Goal: Information Seeking & Learning: Learn about a topic

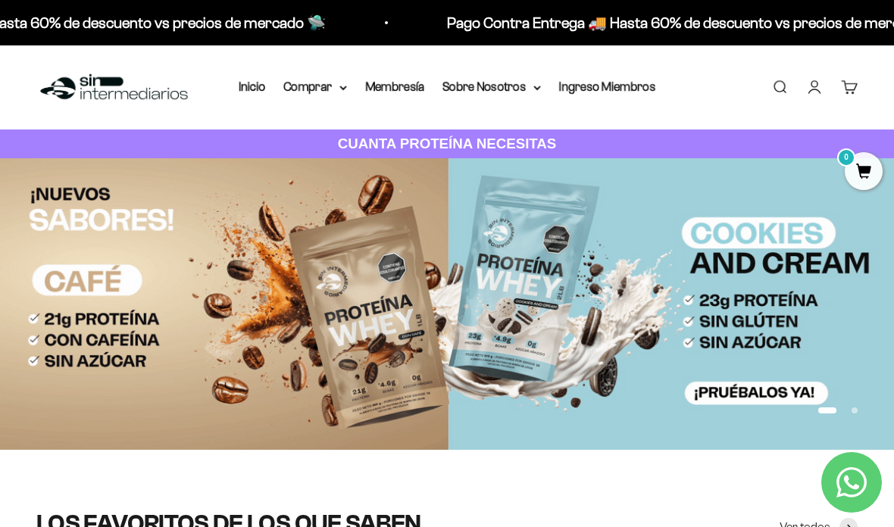
click at [378, 83] on link "Membresía" at bounding box center [394, 86] width 59 height 13
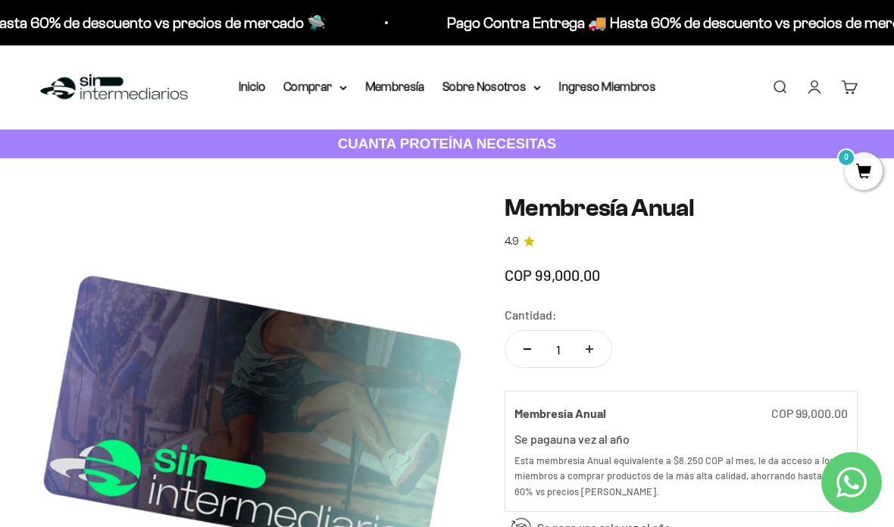
click at [323, 86] on summary "Comprar" at bounding box center [315, 87] width 64 height 20
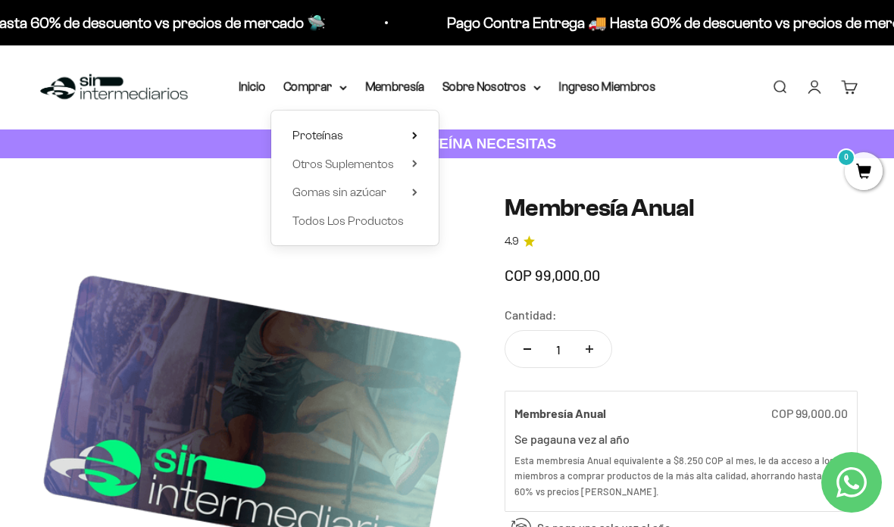
click at [359, 130] on summary "Proteínas" at bounding box center [354, 136] width 125 height 20
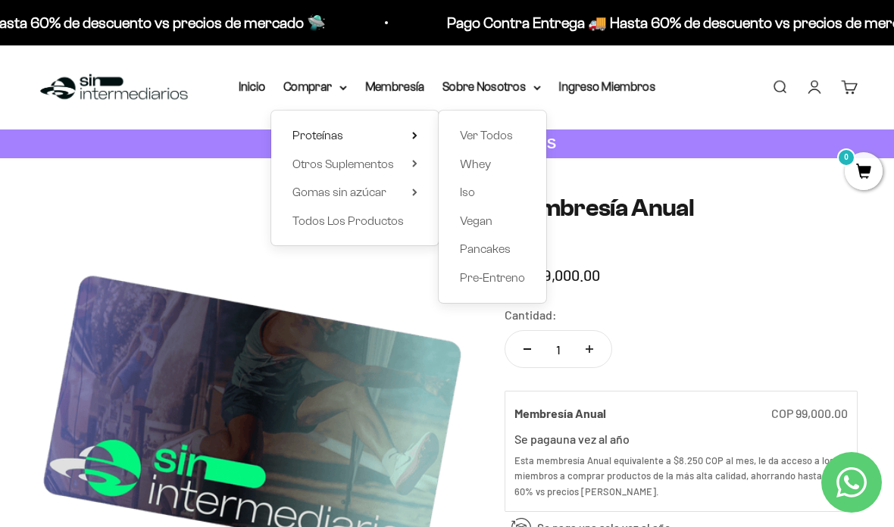
click at [443, 157] on div "Ver Todos Whey Iso Vegan Pancakes Pre-Entreno" at bounding box center [493, 207] width 108 height 192
click at [463, 166] on span "Whey" at bounding box center [475, 164] width 31 height 13
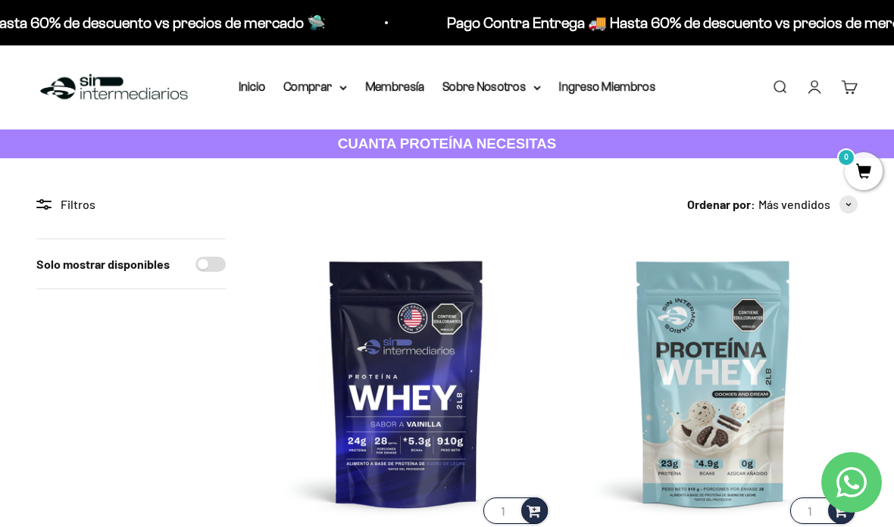
click at [328, 79] on summary "Comprar" at bounding box center [315, 87] width 64 height 20
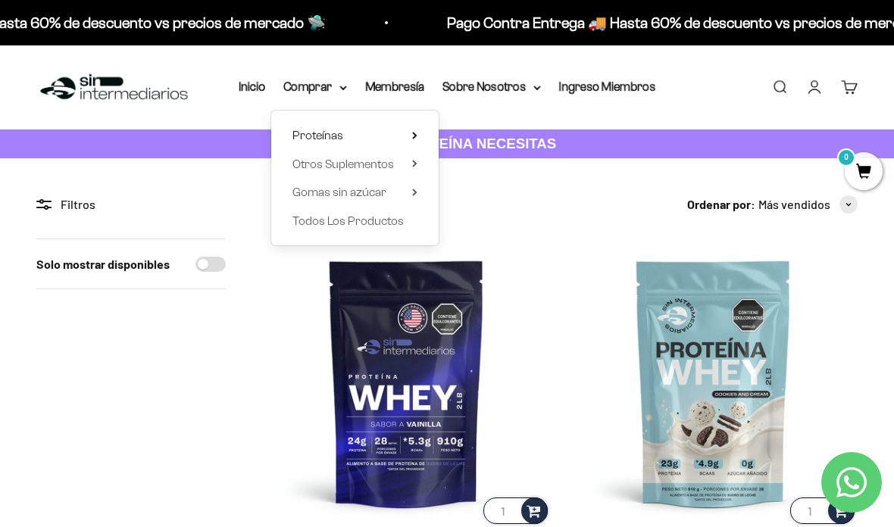
click at [397, 138] on summary "Proteínas" at bounding box center [354, 136] width 125 height 20
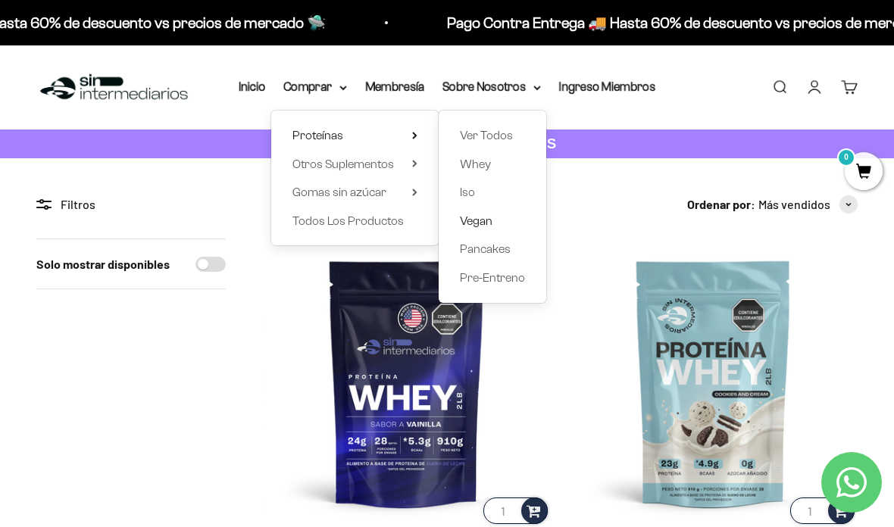
click at [460, 214] on span "Vegan" at bounding box center [476, 220] width 33 height 13
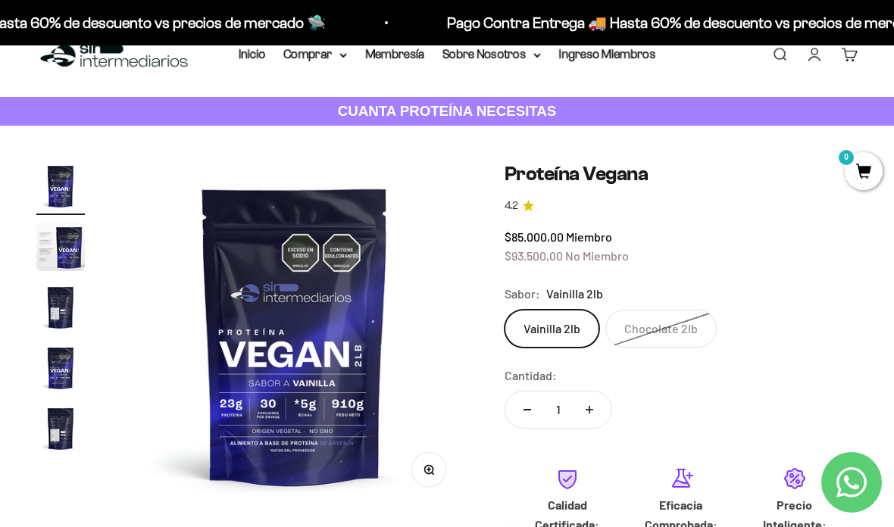
scroll to position [36, 0]
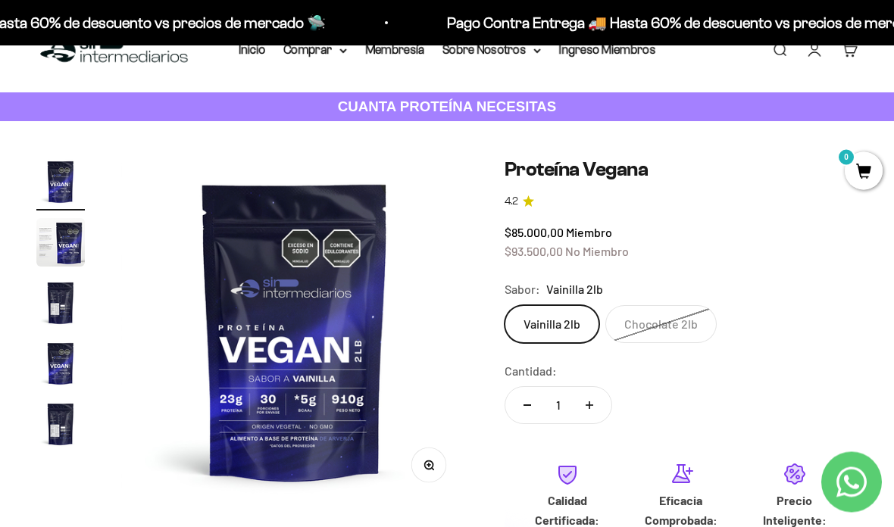
click at [642, 323] on label "Chocolate 2lb" at bounding box center [660, 325] width 111 height 38
click at [504, 306] on input "Chocolate 2lb" at bounding box center [504, 305] width 1 height 1
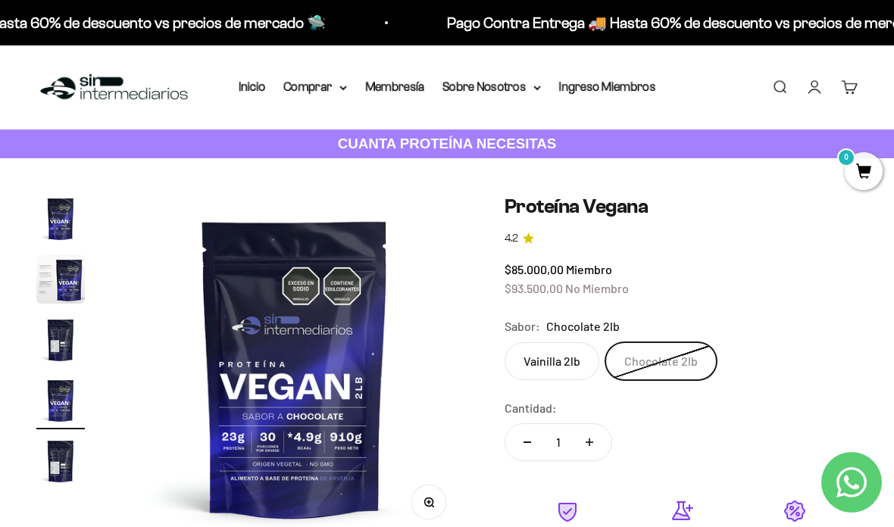
click at [332, 85] on summary "Comprar" at bounding box center [315, 87] width 64 height 20
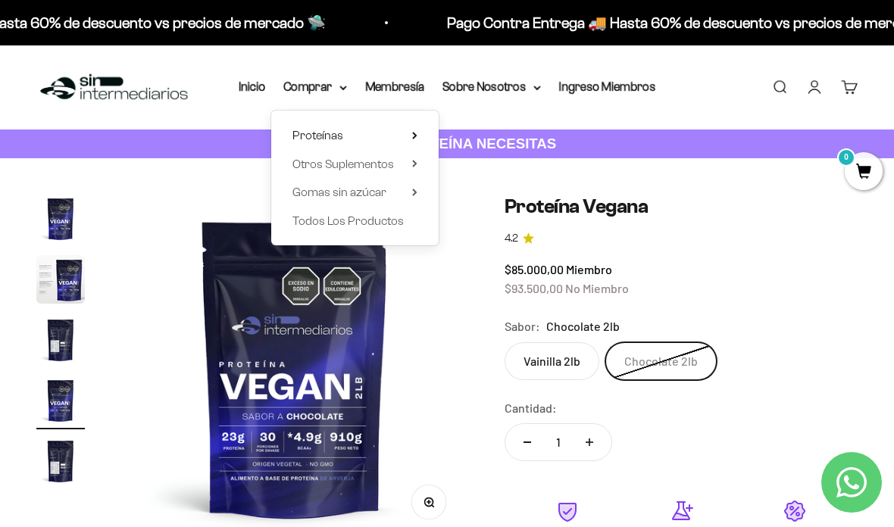
click at [412, 132] on icon at bounding box center [414, 136] width 5 height 8
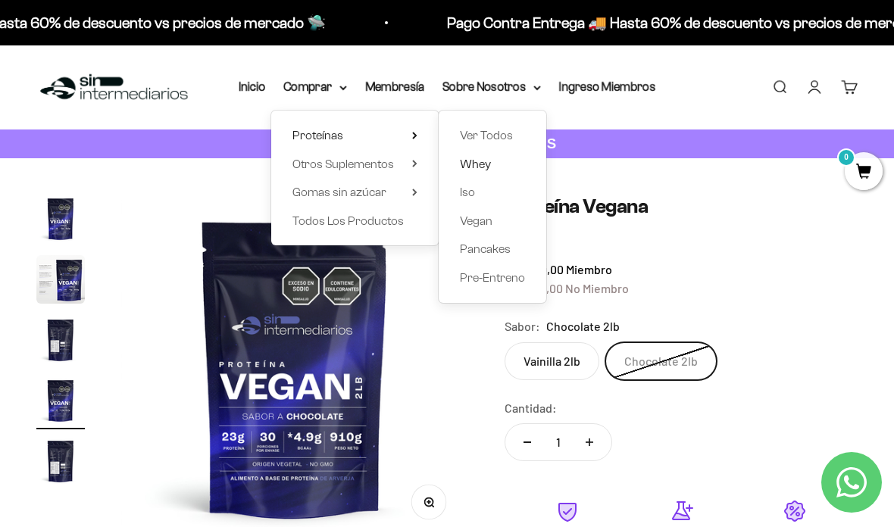
click at [460, 155] on span "Whey" at bounding box center [475, 165] width 31 height 20
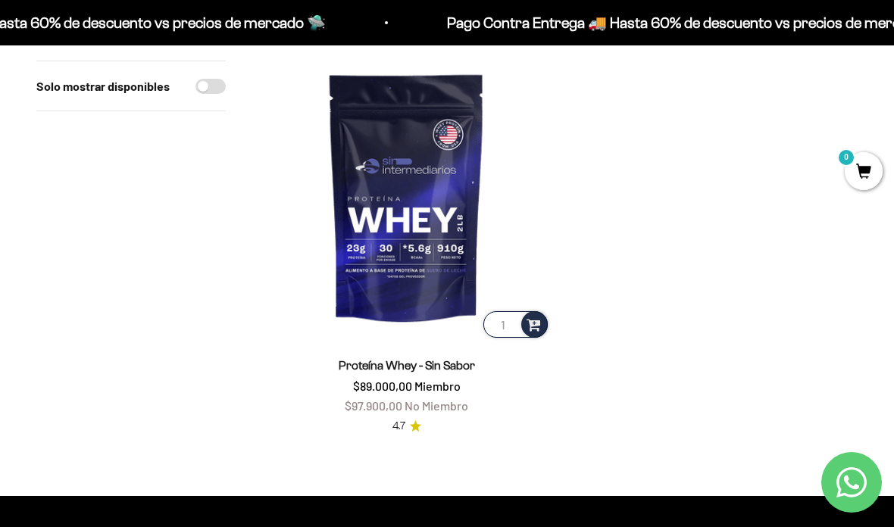
scroll to position [1020, 0]
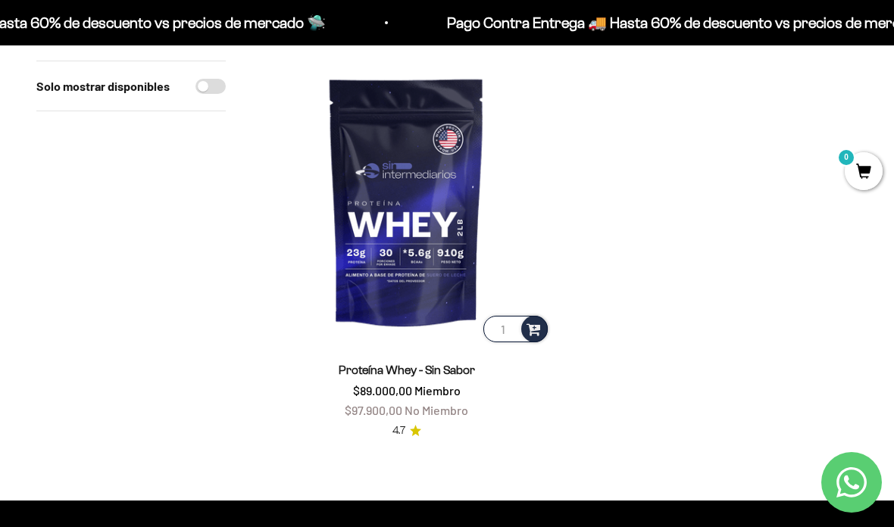
click at [400, 236] on img at bounding box center [406, 201] width 289 height 289
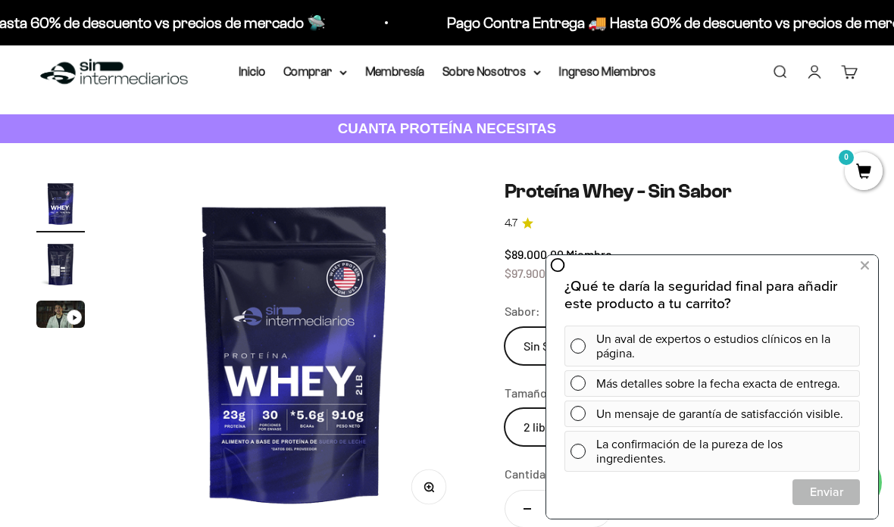
scroll to position [14, 0]
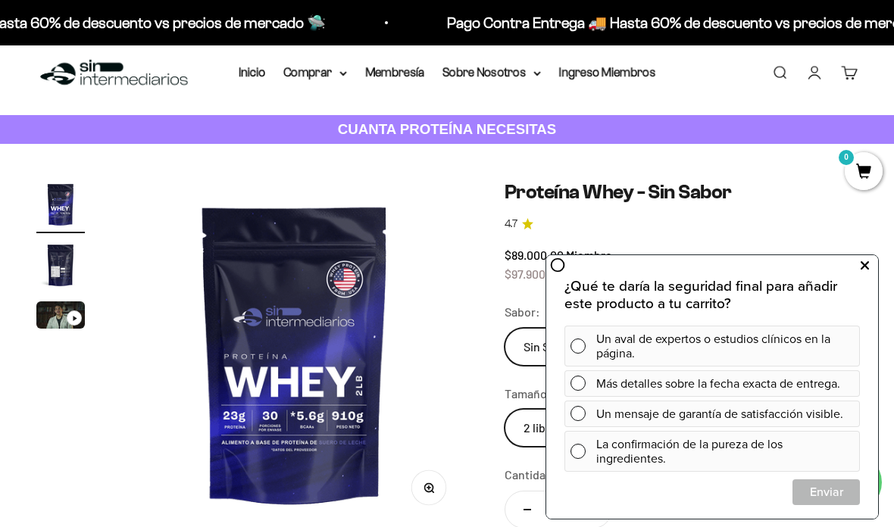
click at [869, 264] on button at bounding box center [864, 266] width 27 height 24
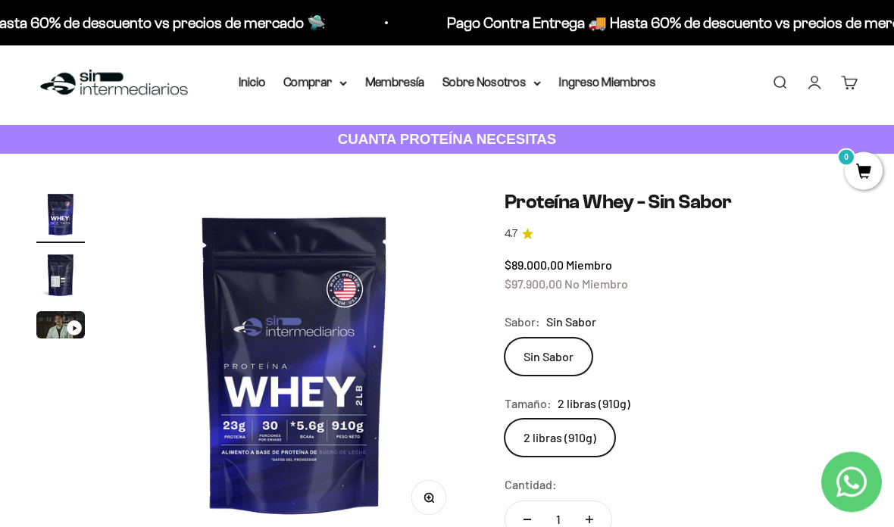
scroll to position [0, 0]
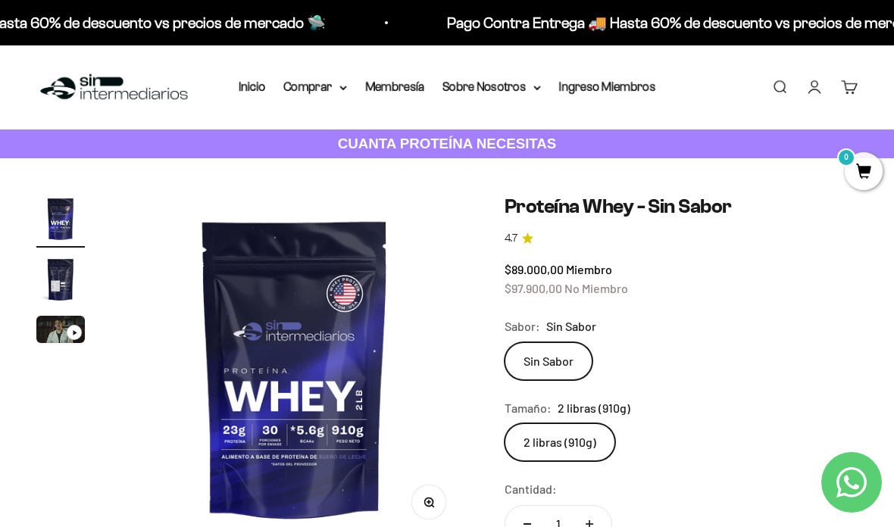
click at [339, 80] on summary "Comprar" at bounding box center [315, 87] width 64 height 20
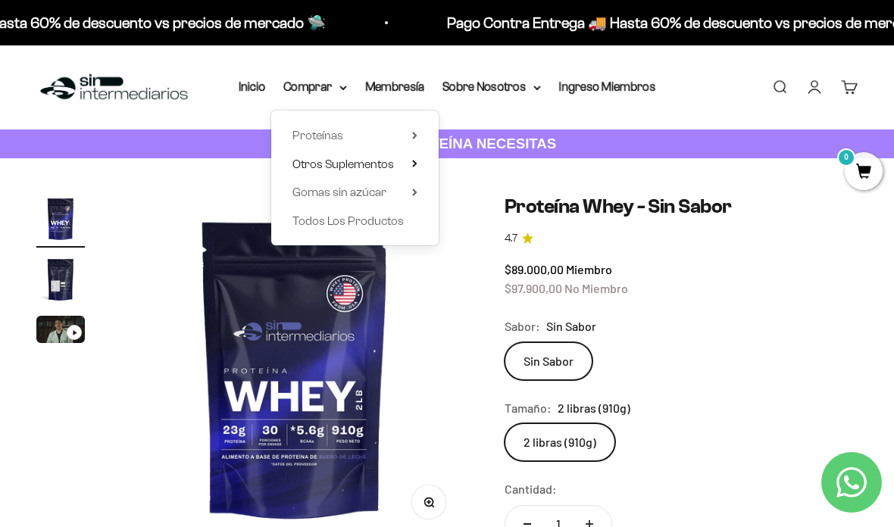
click at [386, 161] on span "Otros Suplementos" at bounding box center [342, 164] width 101 height 13
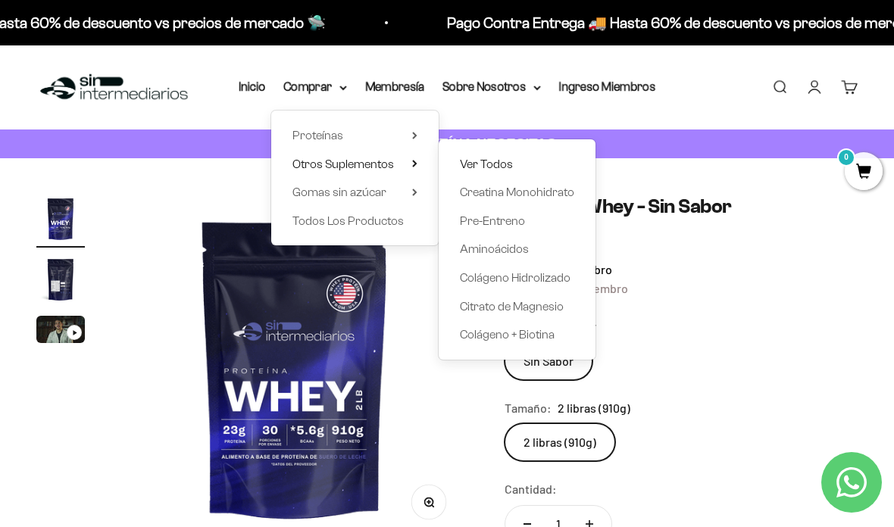
click at [528, 171] on link "Ver Todos" at bounding box center [517, 165] width 114 height 20
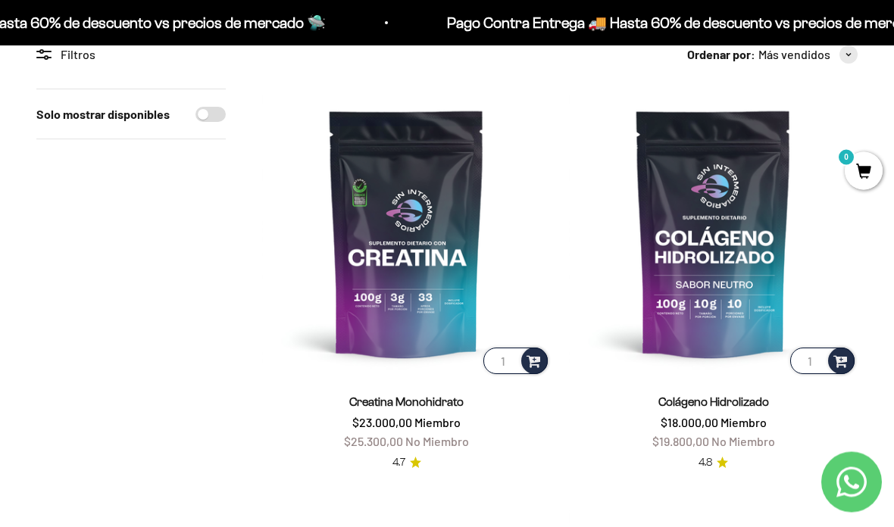
scroll to position [180, 0]
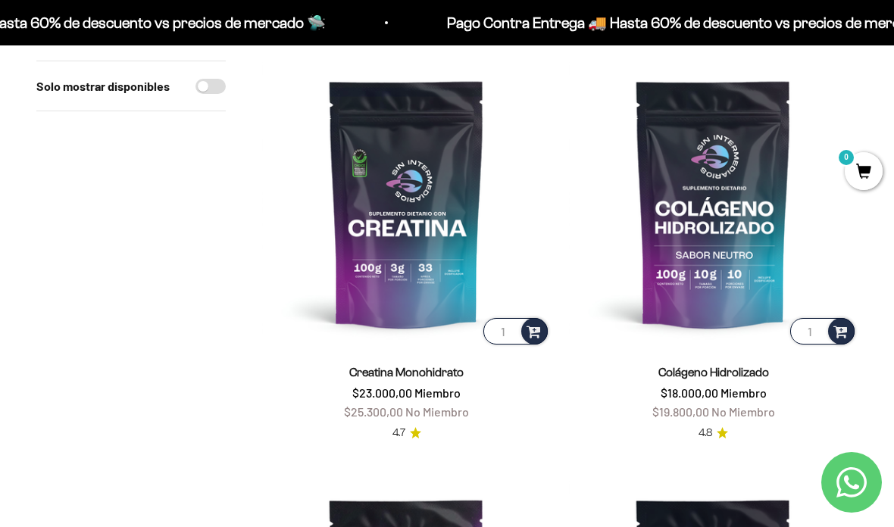
click at [426, 245] on img at bounding box center [406, 203] width 289 height 289
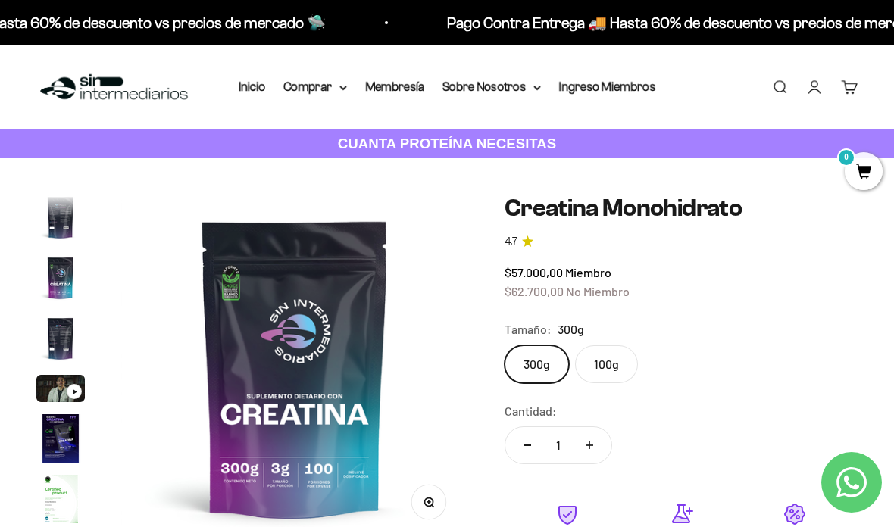
click at [311, 78] on summary "Comprar" at bounding box center [315, 87] width 64 height 20
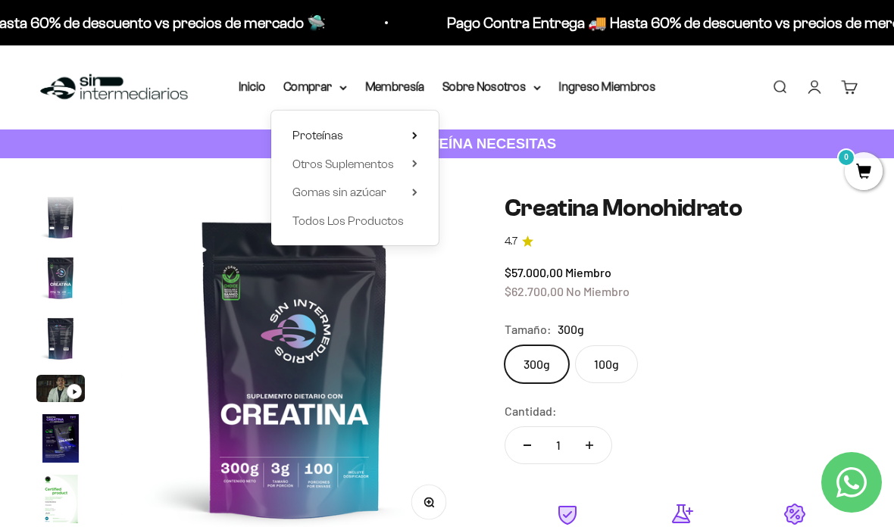
click at [401, 131] on summary "Proteínas" at bounding box center [354, 136] width 125 height 20
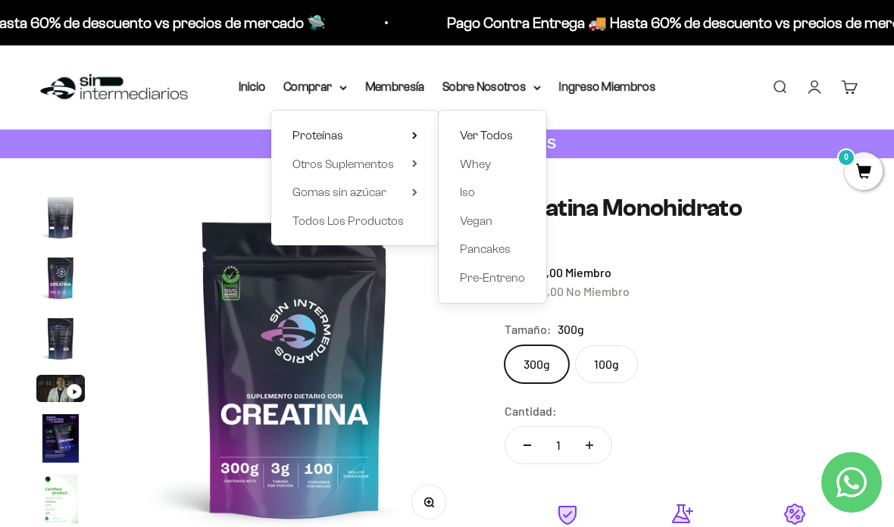
click at [504, 127] on span "Ver Todos" at bounding box center [486, 136] width 53 height 20
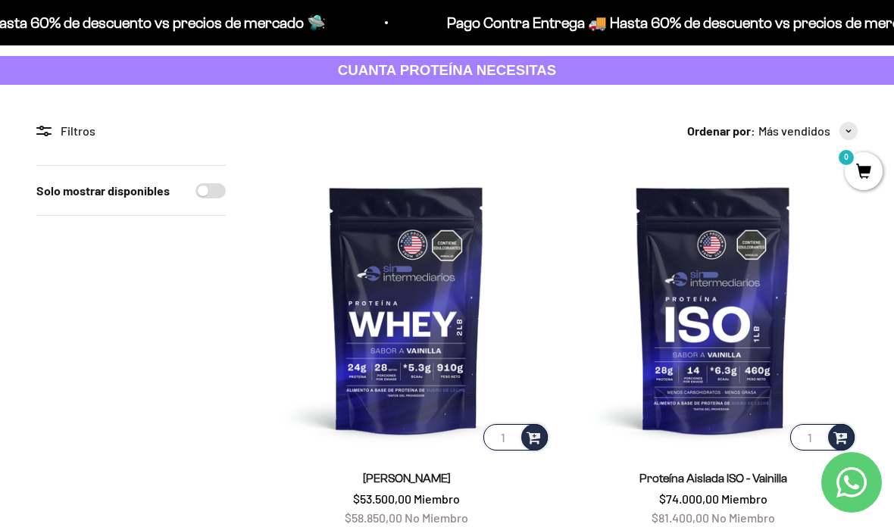
scroll to position [61, 0]
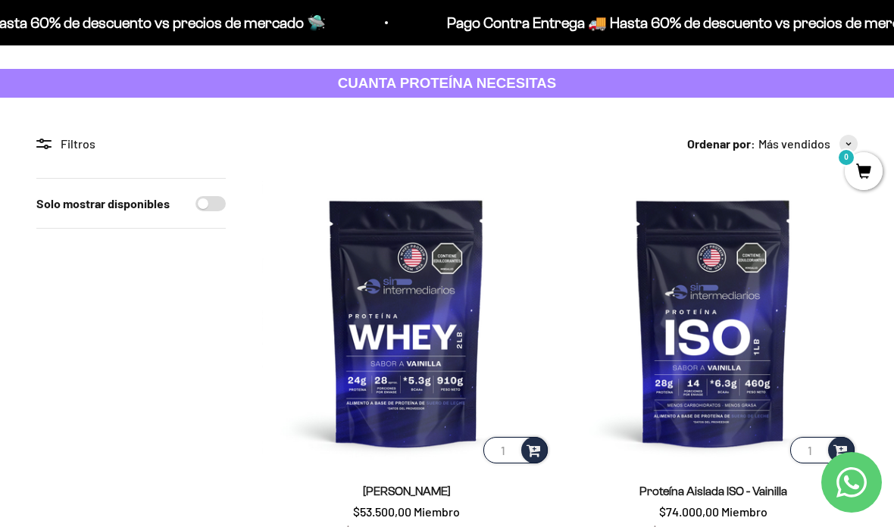
click at [706, 310] on img at bounding box center [713, 322] width 289 height 289
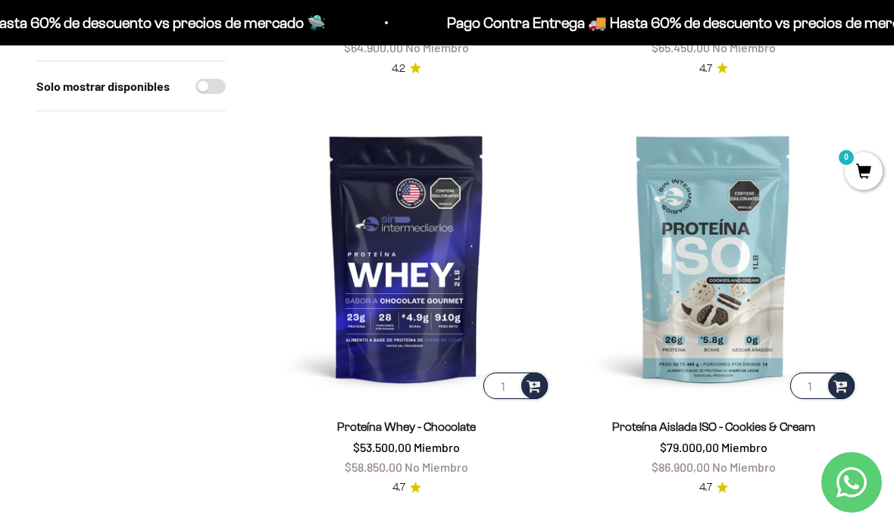
scroll to position [964, 0]
click at [443, 311] on img at bounding box center [406, 257] width 289 height 289
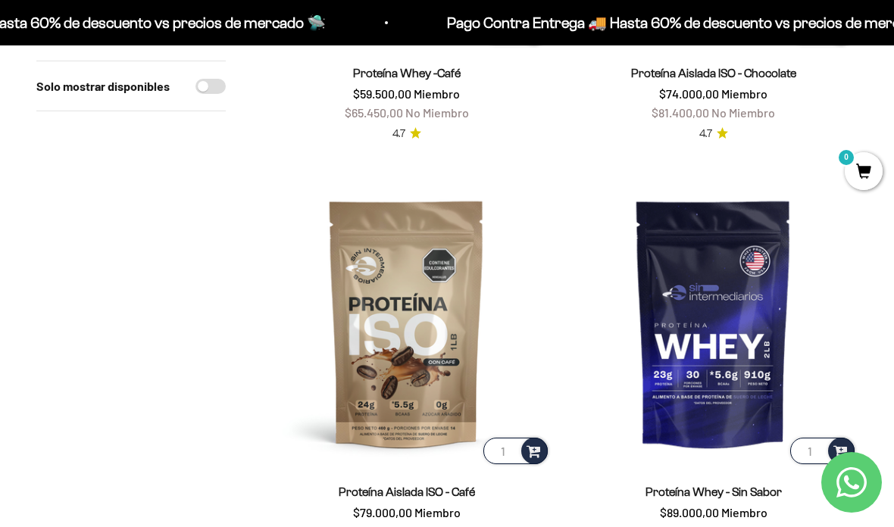
scroll to position [1751, 0]
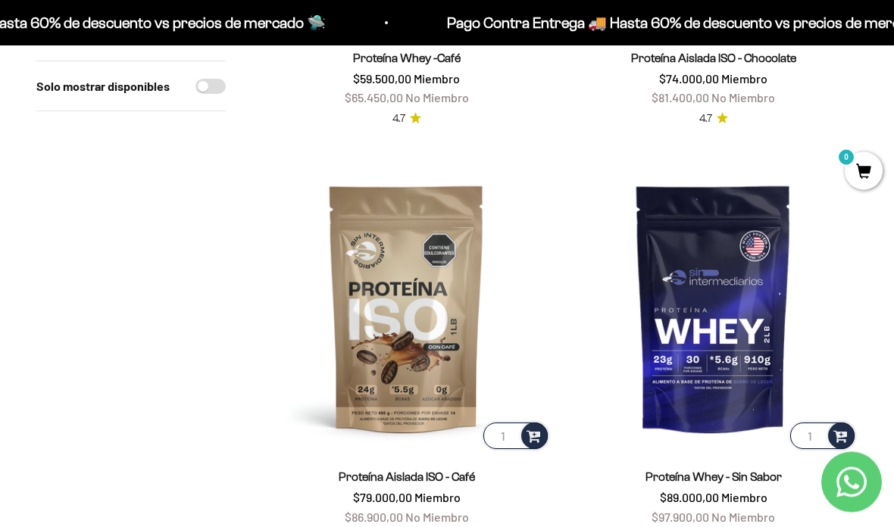
click at [751, 282] on img at bounding box center [713, 308] width 289 height 289
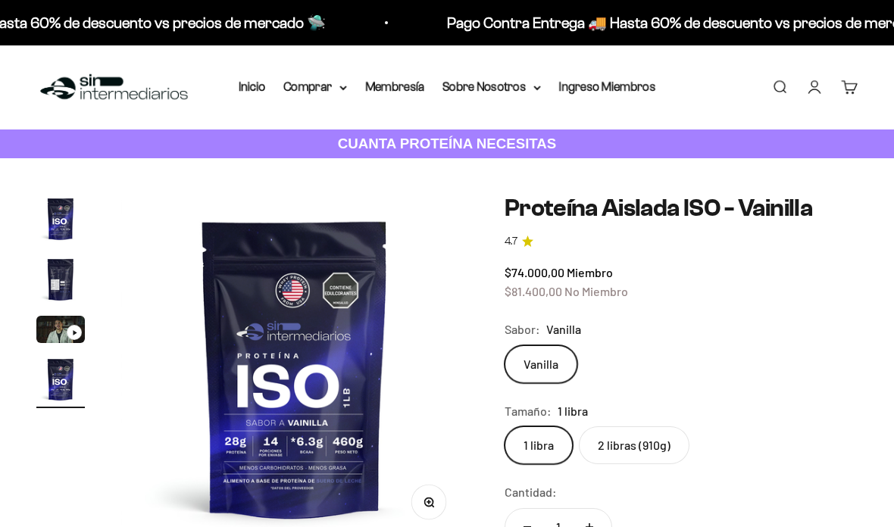
scroll to position [0, 1067]
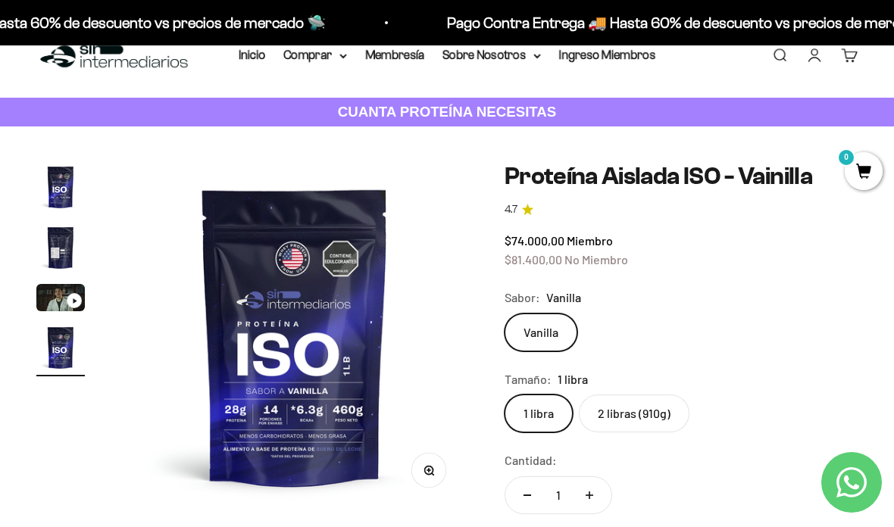
click at [616, 413] on label "2 libras (910g)" at bounding box center [634, 414] width 111 height 38
click at [504, 395] on input "2 libras (910g)" at bounding box center [504, 394] width 1 height 1
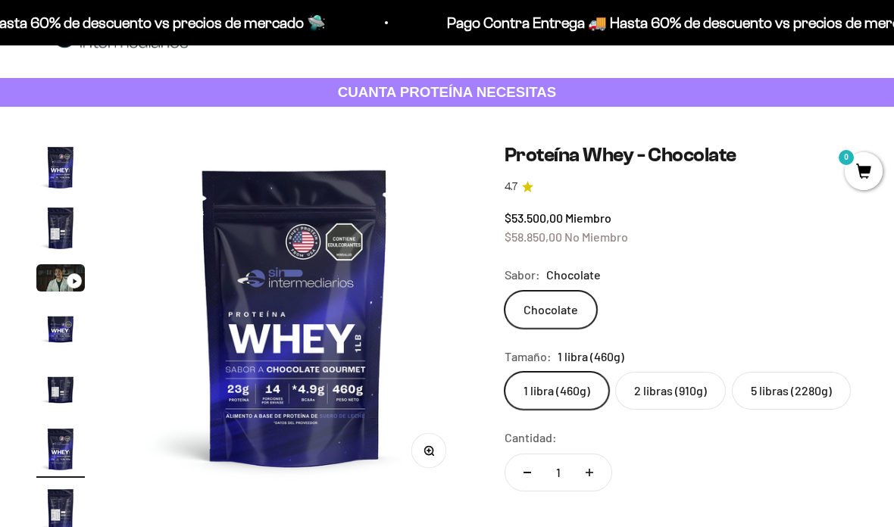
scroll to position [61, 0]
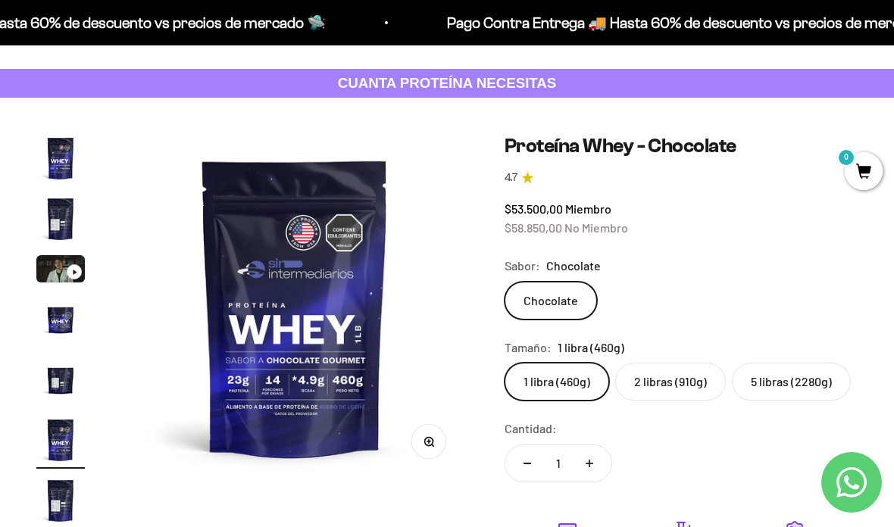
click at [677, 374] on label "2 libras (910g)" at bounding box center [670, 382] width 111 height 38
click at [504, 363] on input "2 libras (910g)" at bounding box center [504, 362] width 1 height 1
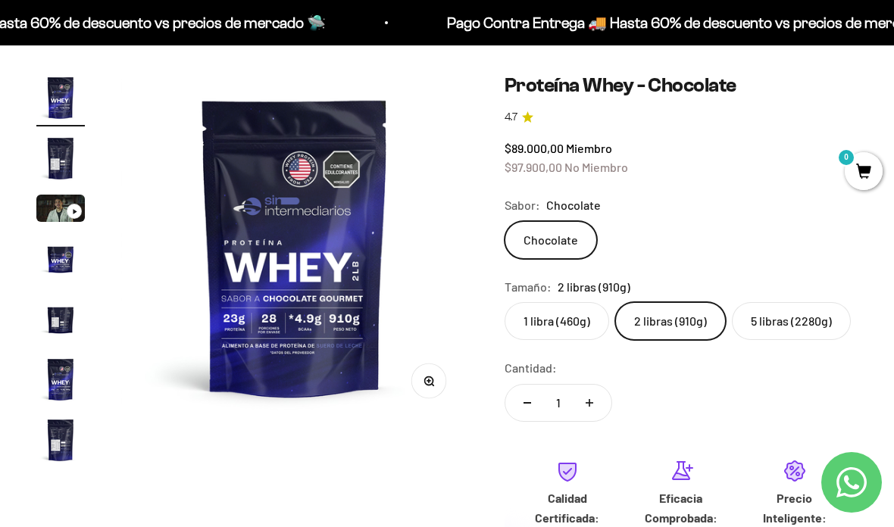
click at [766, 320] on label "5 libras (2280g)" at bounding box center [791, 321] width 119 height 38
click at [504, 302] on input "5 libras (2280g)" at bounding box center [504, 301] width 1 height 1
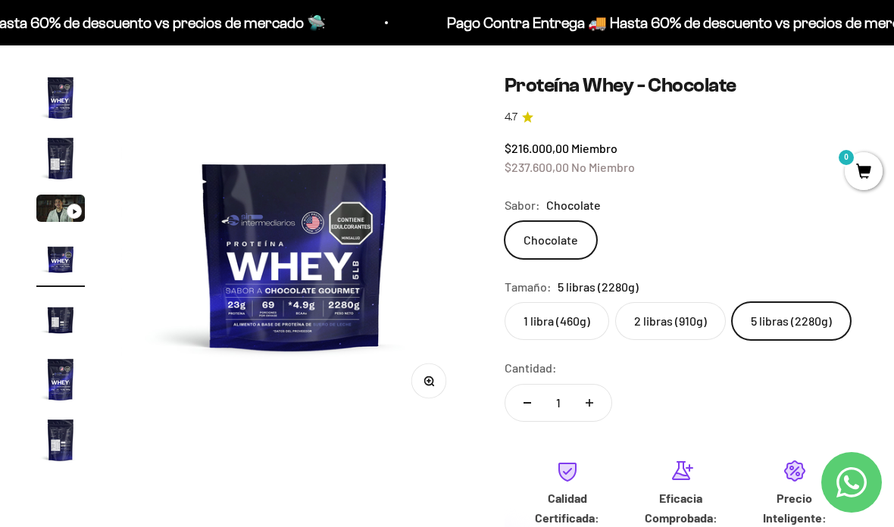
click at [670, 323] on label "2 libras (910g)" at bounding box center [670, 321] width 111 height 38
click at [504, 302] on input "2 libras (910g)" at bounding box center [504, 301] width 1 height 1
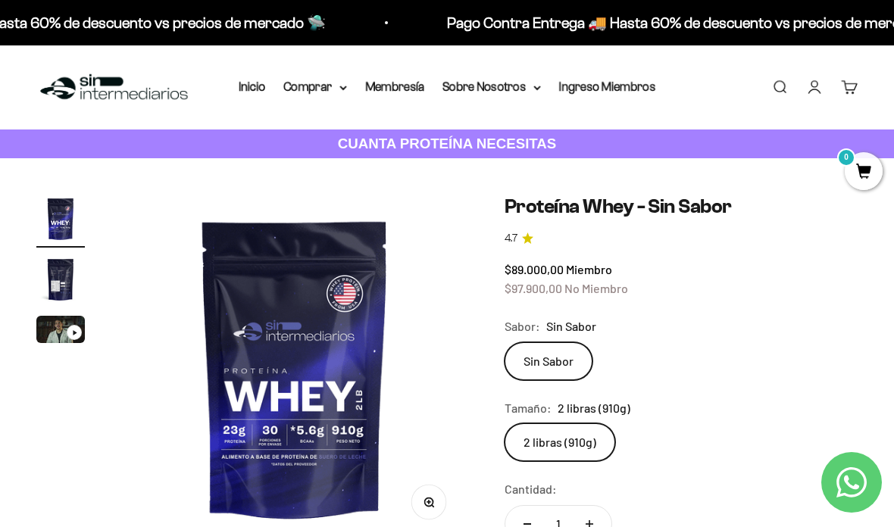
click at [311, 95] on summary "Comprar" at bounding box center [315, 87] width 64 height 20
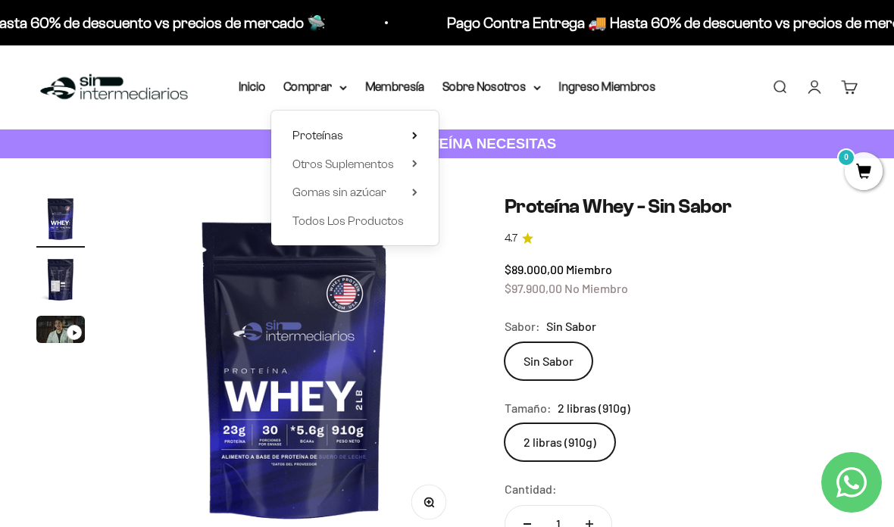
click at [357, 137] on summary "Proteínas" at bounding box center [354, 136] width 125 height 20
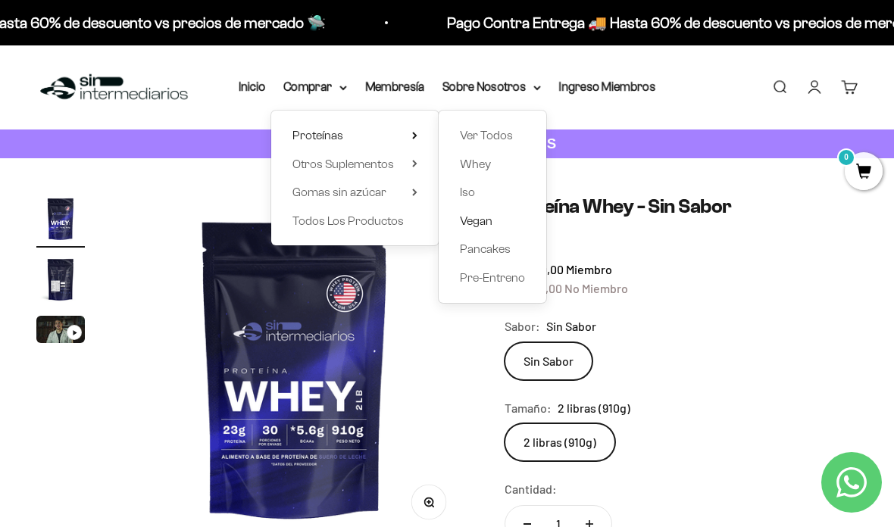
click at [482, 217] on span "Vegan" at bounding box center [476, 220] width 33 height 13
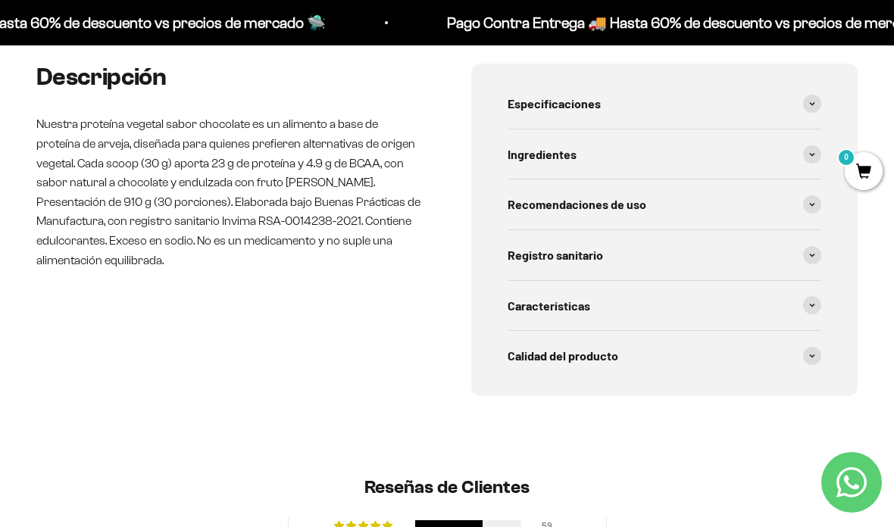
scroll to position [769, 0]
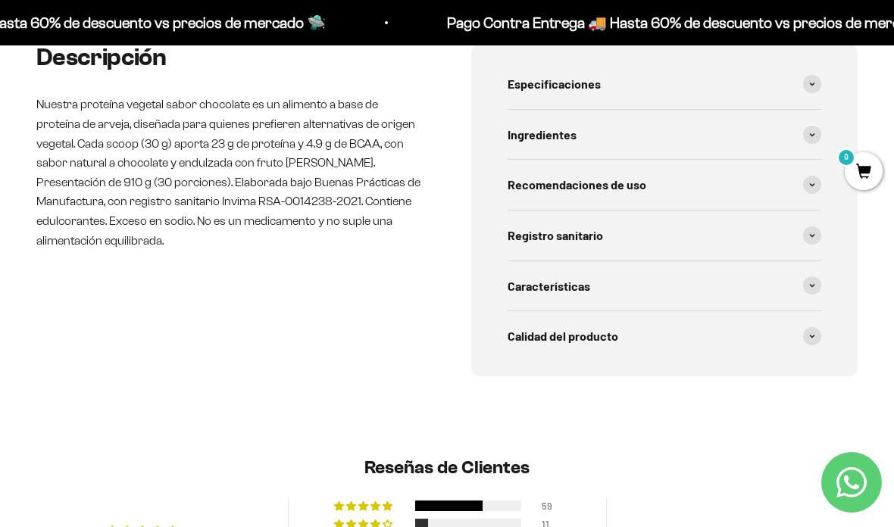
click at [814, 131] on span at bounding box center [812, 135] width 18 height 18
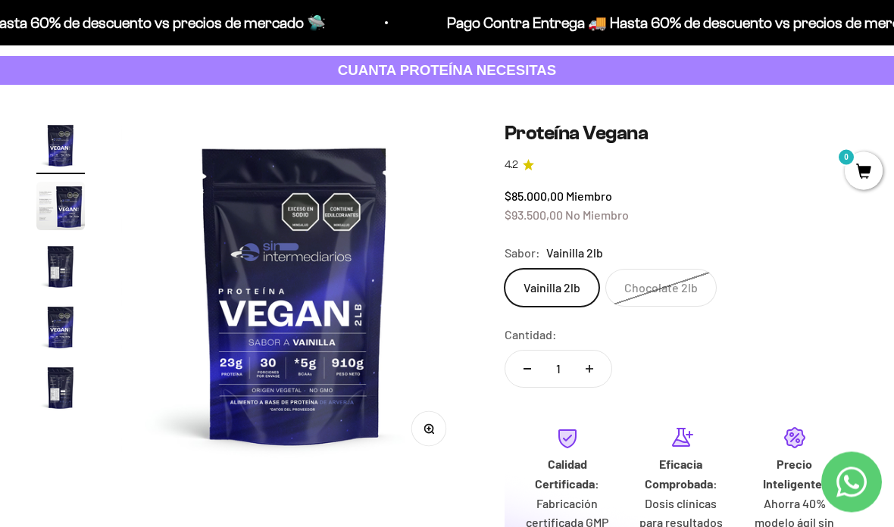
scroll to position [0, 0]
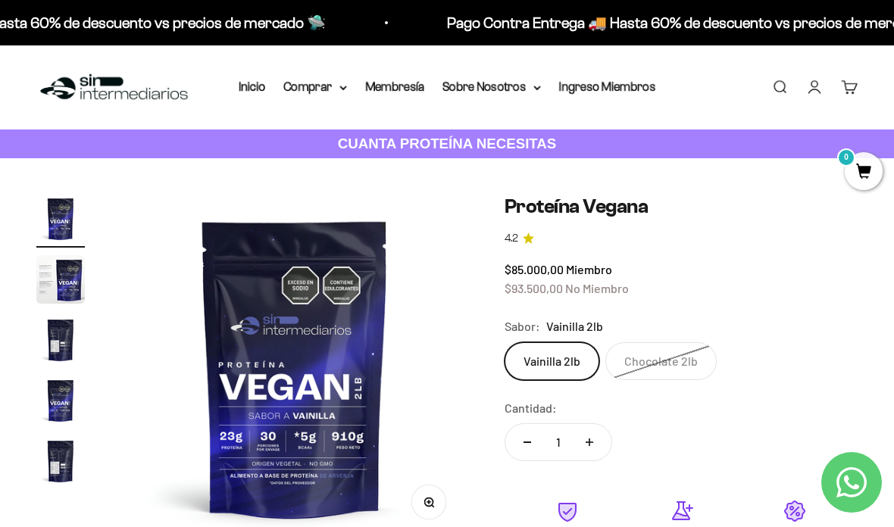
click at [328, 82] on summary "Comprar" at bounding box center [315, 87] width 64 height 20
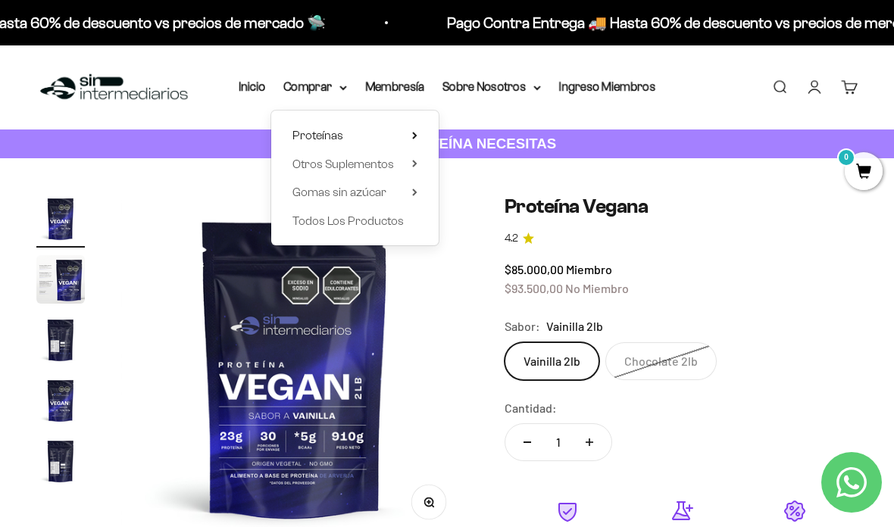
click at [389, 143] on summary "Proteínas" at bounding box center [354, 136] width 125 height 20
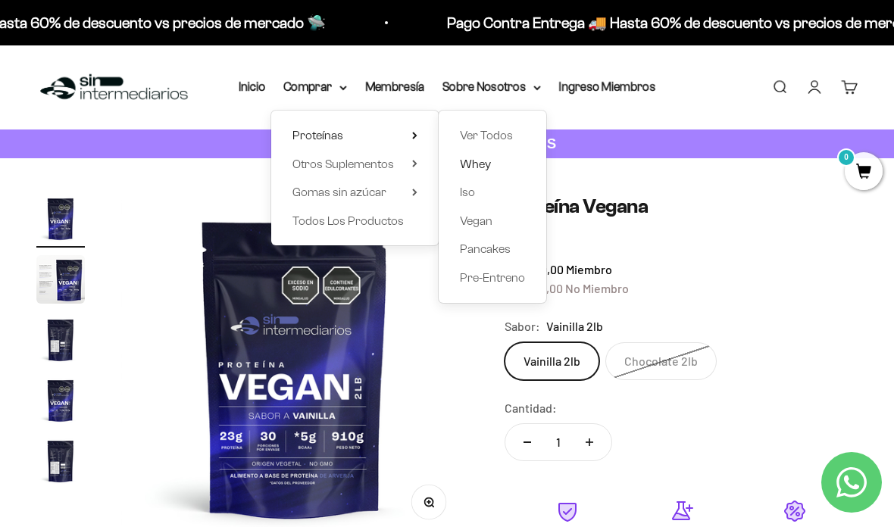
click at [478, 159] on span "Whey" at bounding box center [475, 164] width 31 height 13
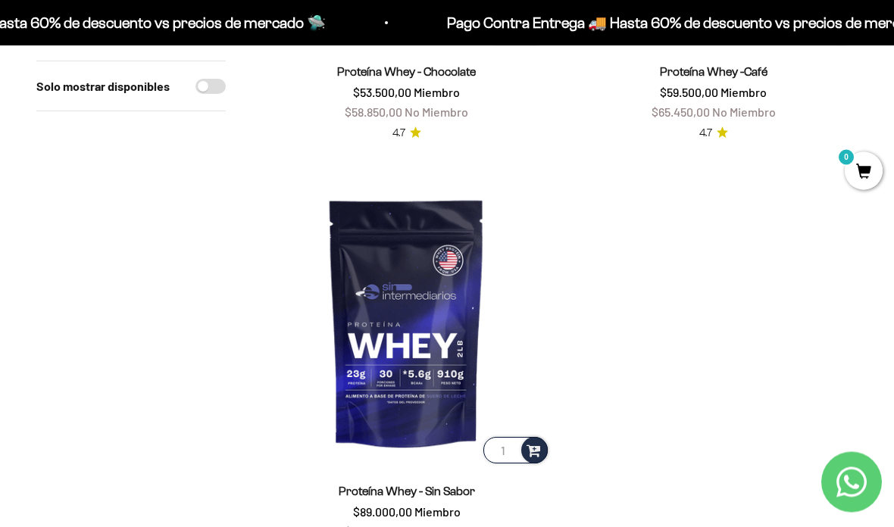
scroll to position [902, 0]
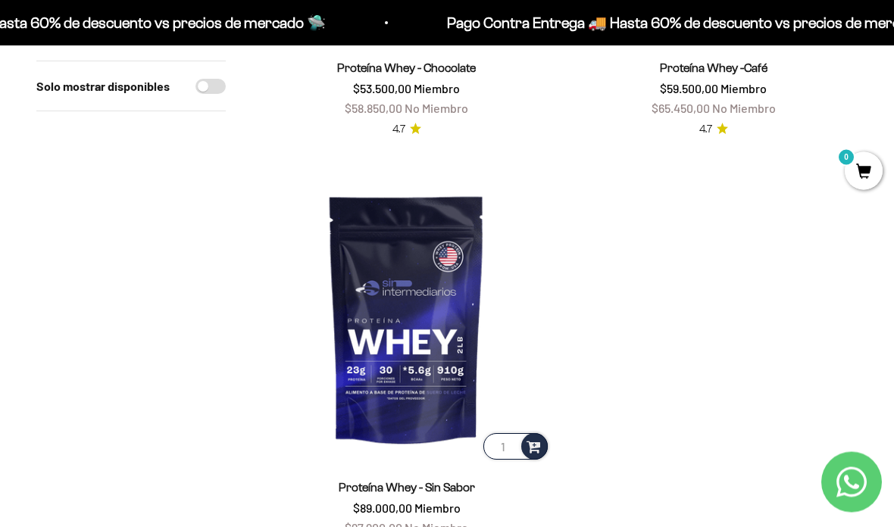
click at [430, 354] on img at bounding box center [406, 319] width 289 height 289
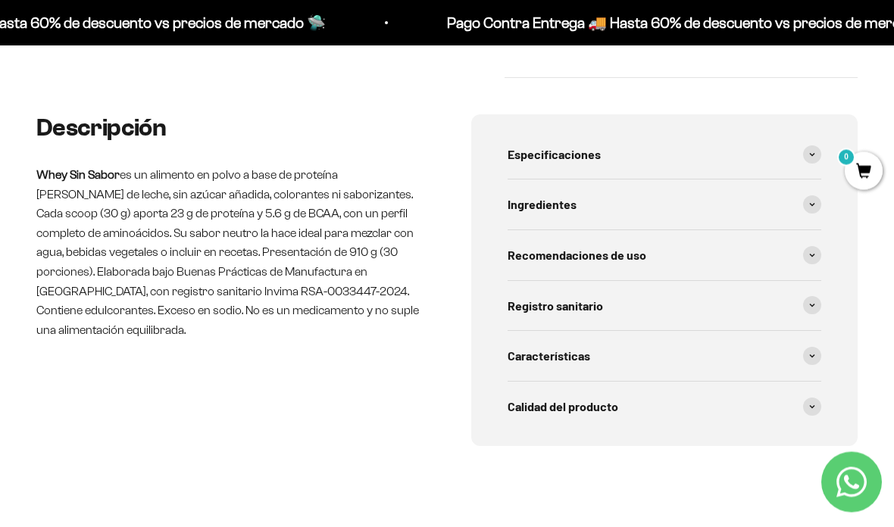
scroll to position [779, 0]
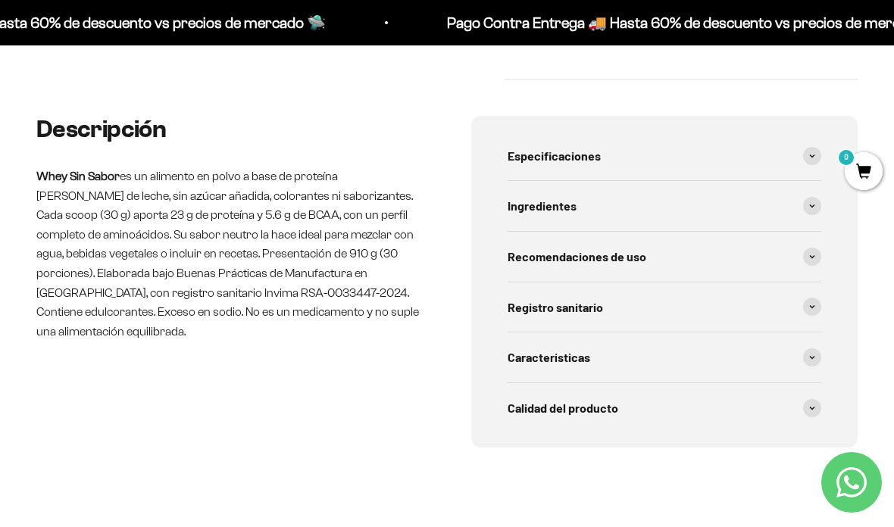
click at [805, 197] on span at bounding box center [812, 206] width 18 height 18
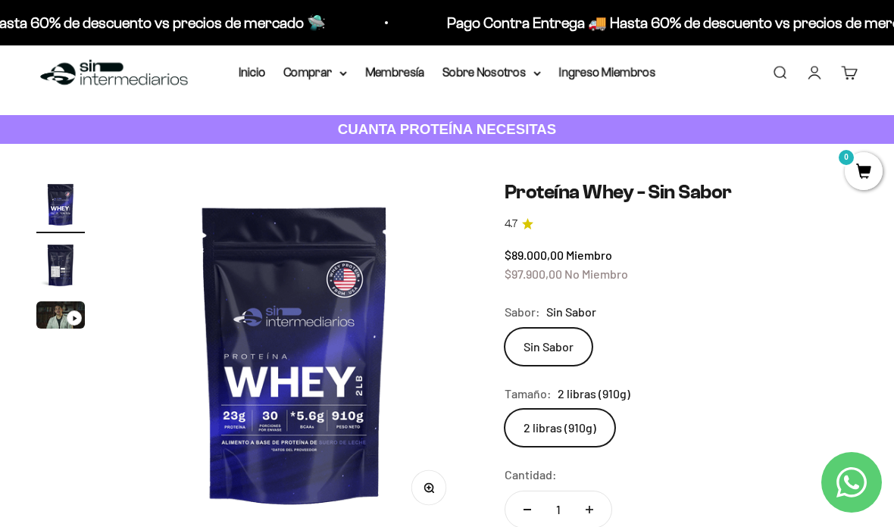
scroll to position [15, 0]
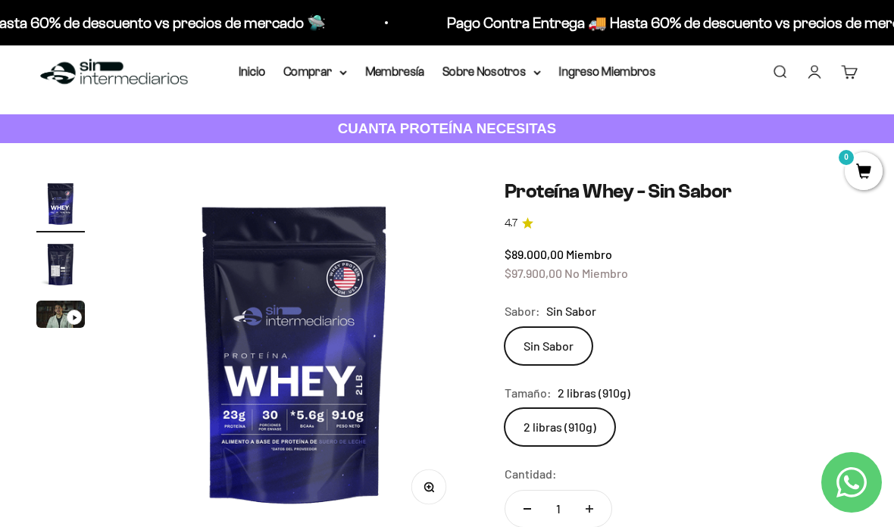
click at [68, 270] on img "Ir al artículo 2" at bounding box center [60, 264] width 48 height 48
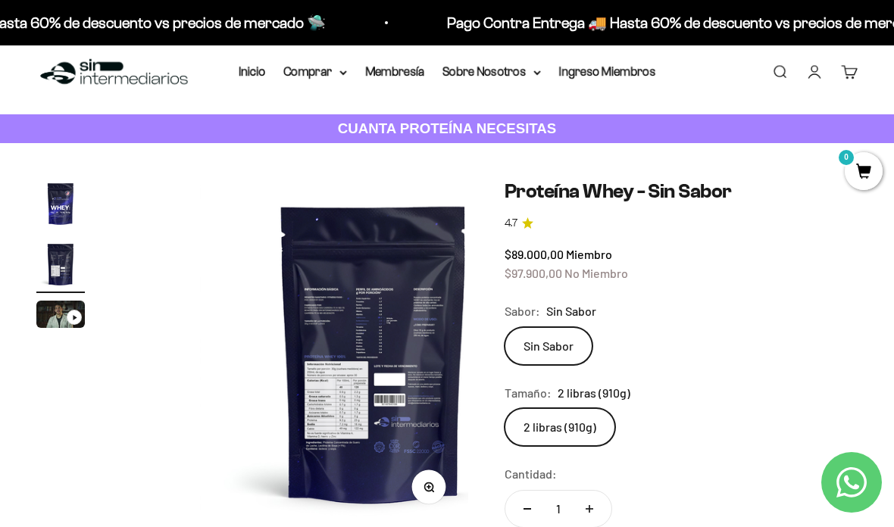
scroll to position [0, 356]
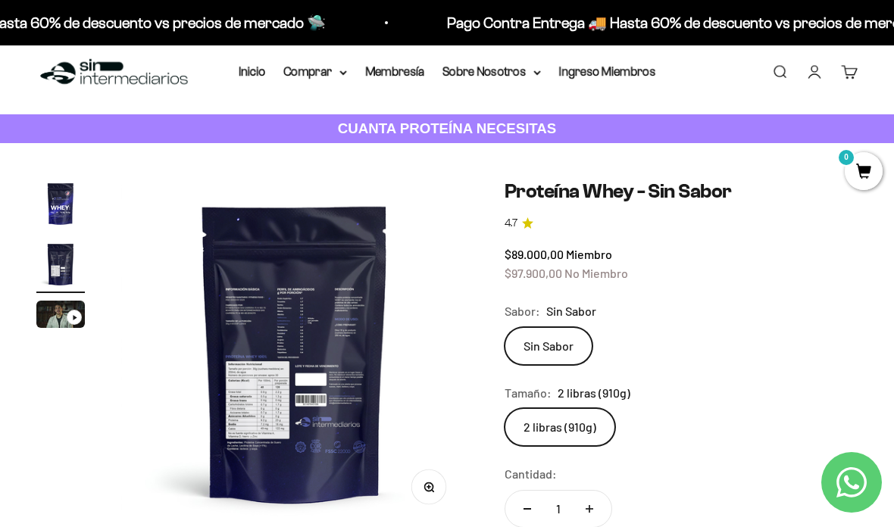
click at [67, 218] on img "Ir al artículo 1" at bounding box center [60, 204] width 48 height 48
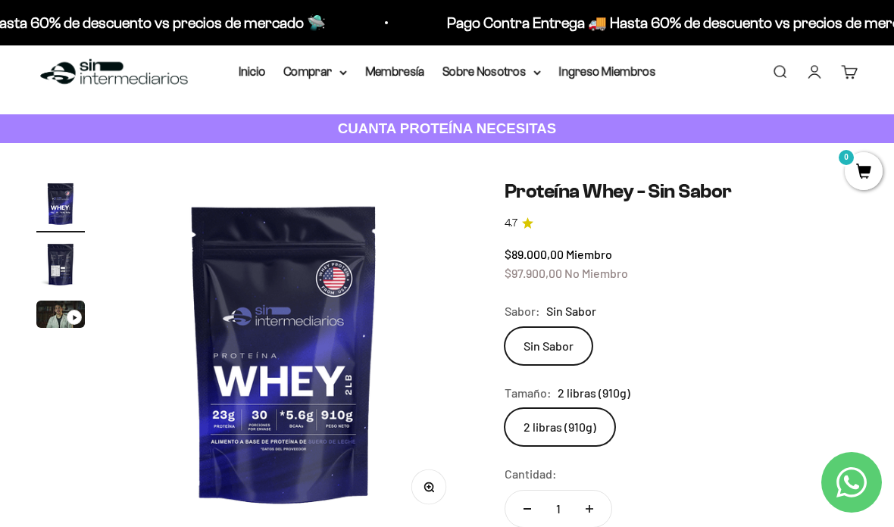
scroll to position [0, 0]
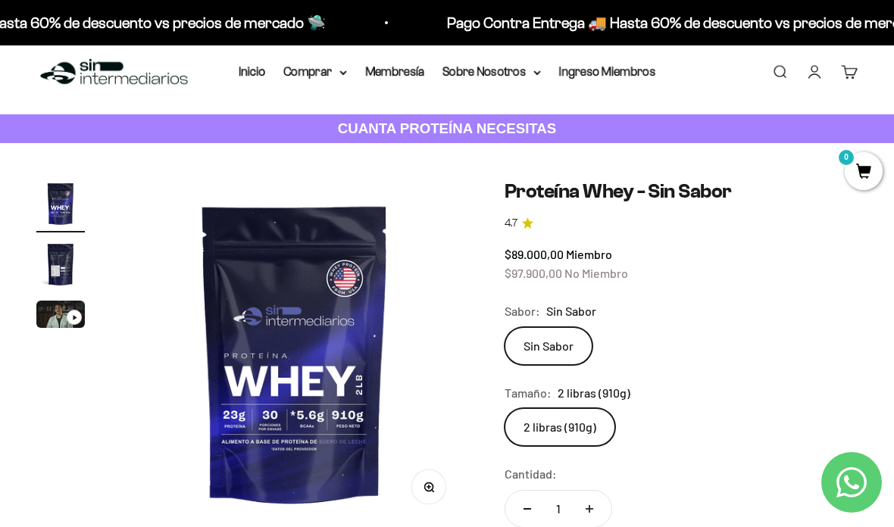
click at [48, 326] on img "Ir al artículo 3" at bounding box center [60, 314] width 48 height 27
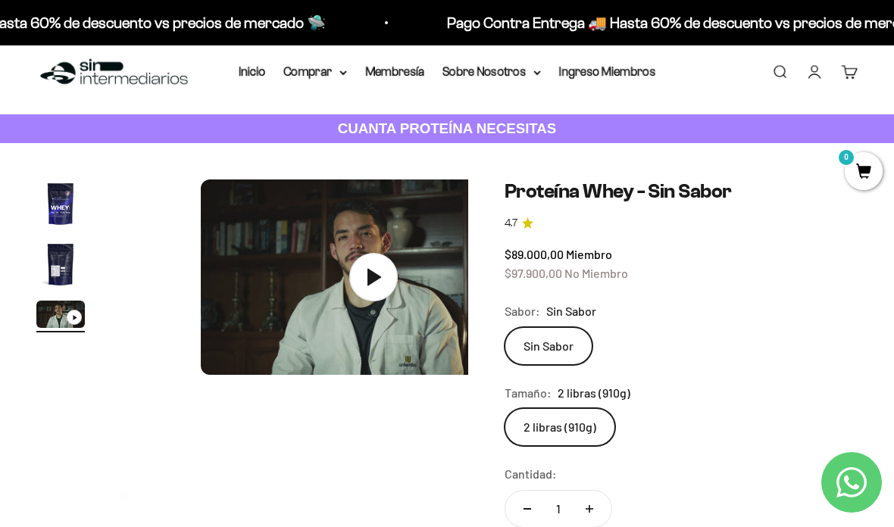
scroll to position [0, 711]
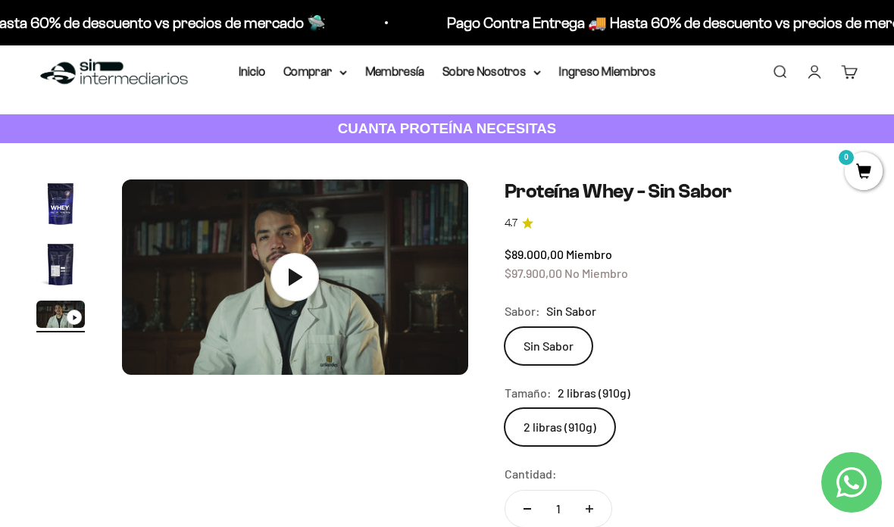
click at [78, 194] on img "Ir al artículo 1" at bounding box center [60, 204] width 48 height 48
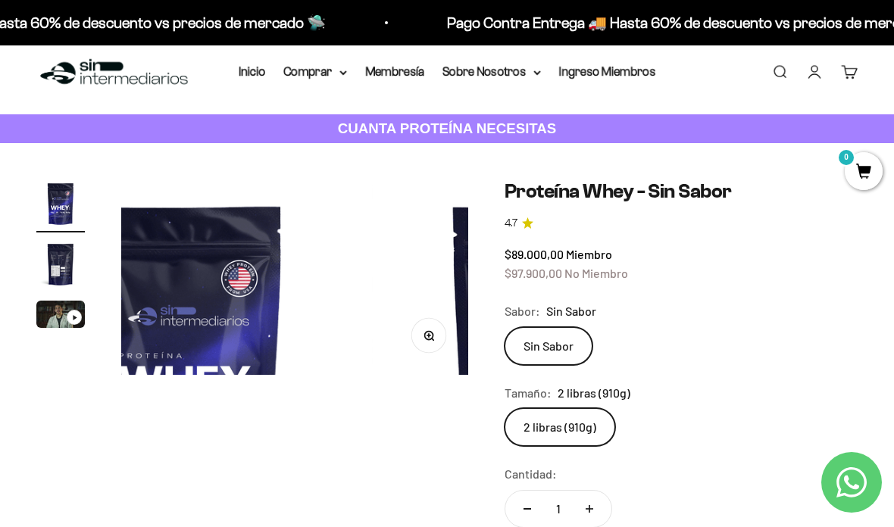
scroll to position [0, 0]
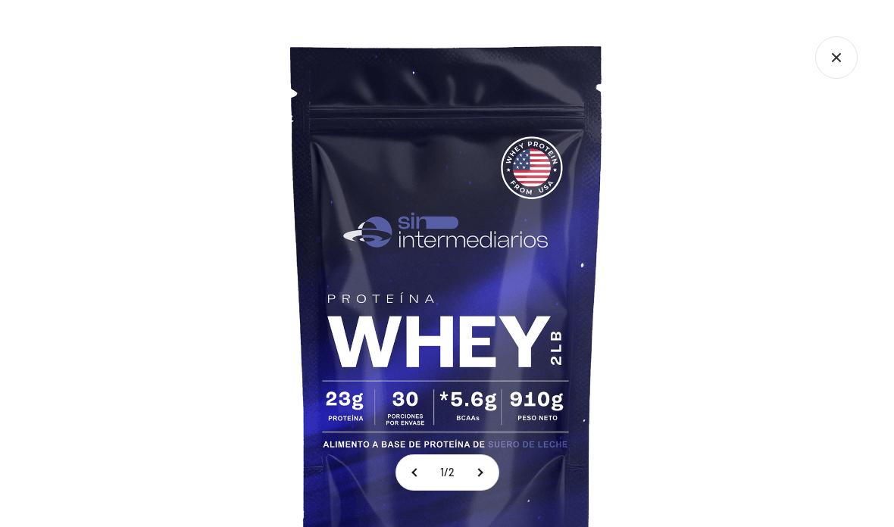
click at [816, 53] on icon "Cerrar galería" at bounding box center [836, 57] width 42 height 42
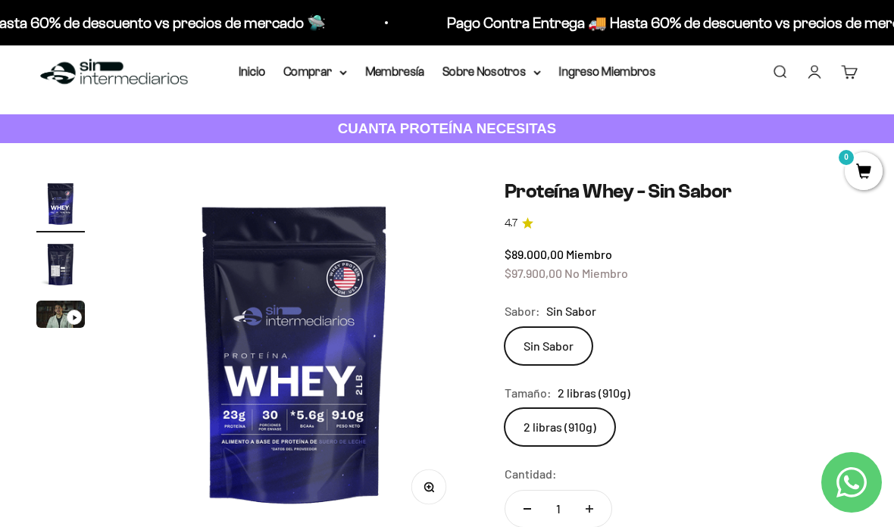
click at [58, 277] on img "Ir al artículo 2" at bounding box center [60, 264] width 48 height 48
click at [48, 263] on img "Ir al artículo 2" at bounding box center [60, 264] width 48 height 48
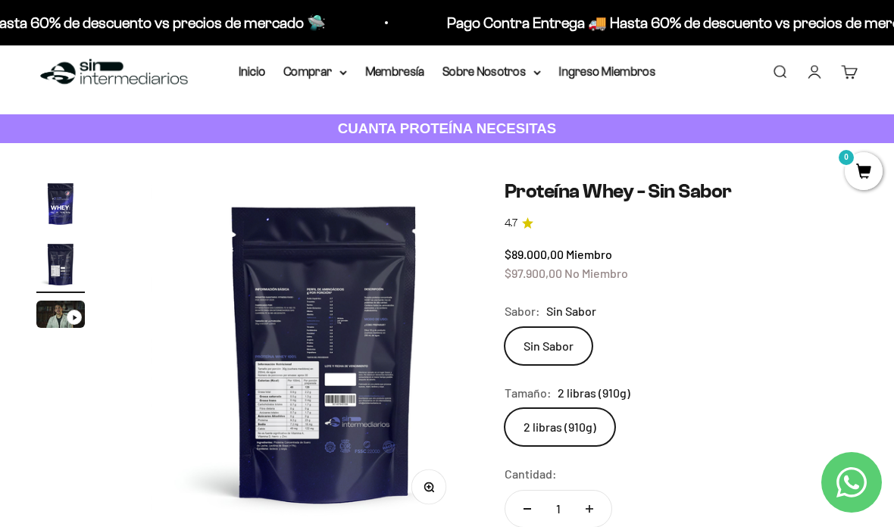
scroll to position [0, 356]
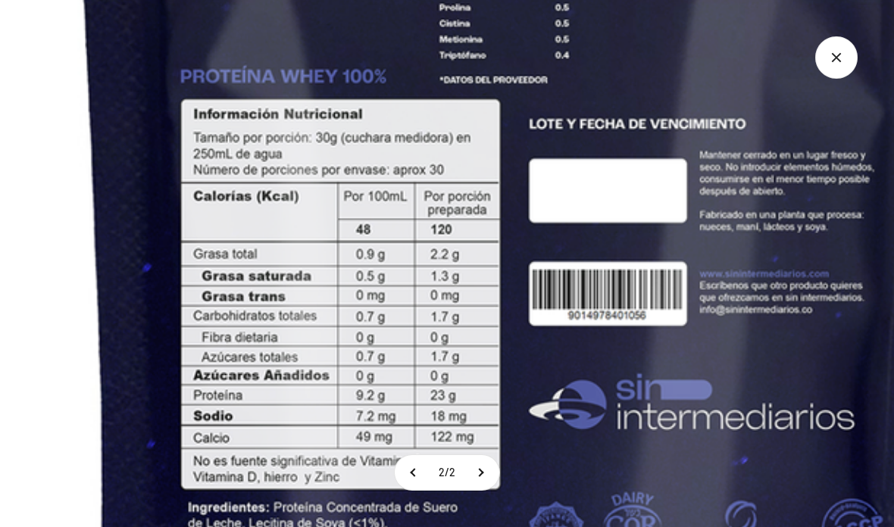
click at [721, 217] on img at bounding box center [526, 57] width 1743 height 1743
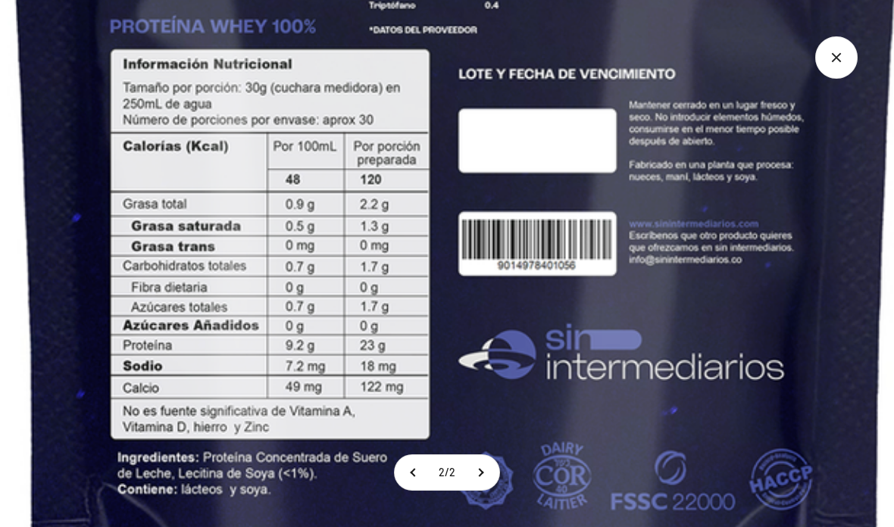
click at [779, 231] on img at bounding box center [456, 7] width 1743 height 1743
click at [735, 198] on img at bounding box center [456, 7] width 1743 height 1743
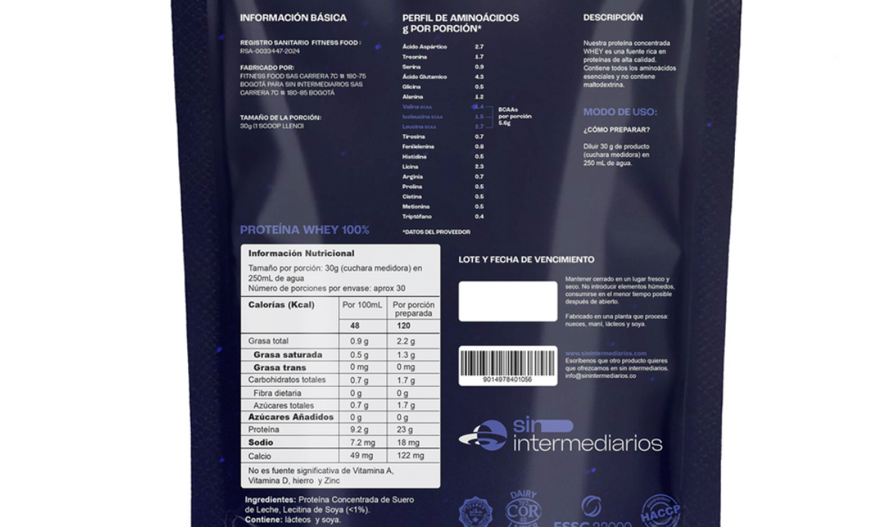
click at [841, 165] on img at bounding box center [456, 217] width 1091 height 1091
click at [849, 152] on img at bounding box center [456, 217] width 1091 height 1091
click at [105, 223] on img at bounding box center [456, 217] width 1091 height 1091
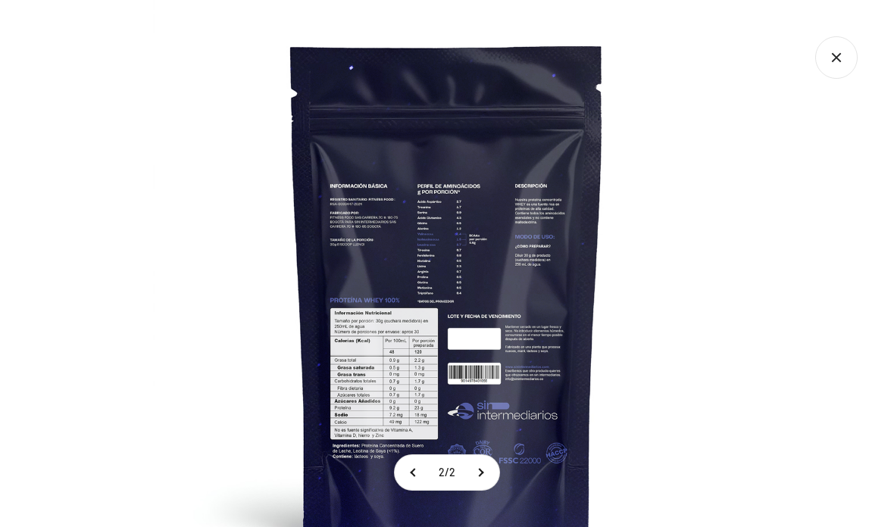
click at [821, 64] on icon "Cerrar galería" at bounding box center [836, 57] width 42 height 42
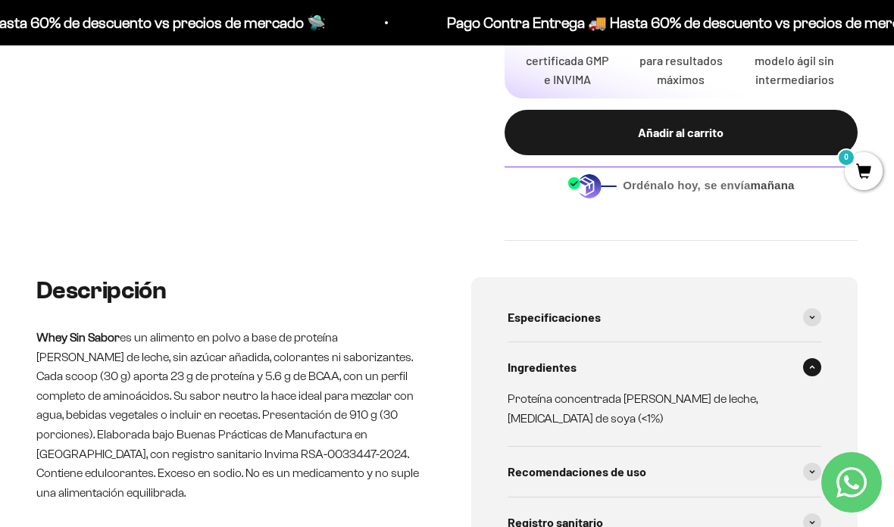
scroll to position [617, 0]
click at [768, 180] on b "mañana" at bounding box center [773, 186] width 44 height 13
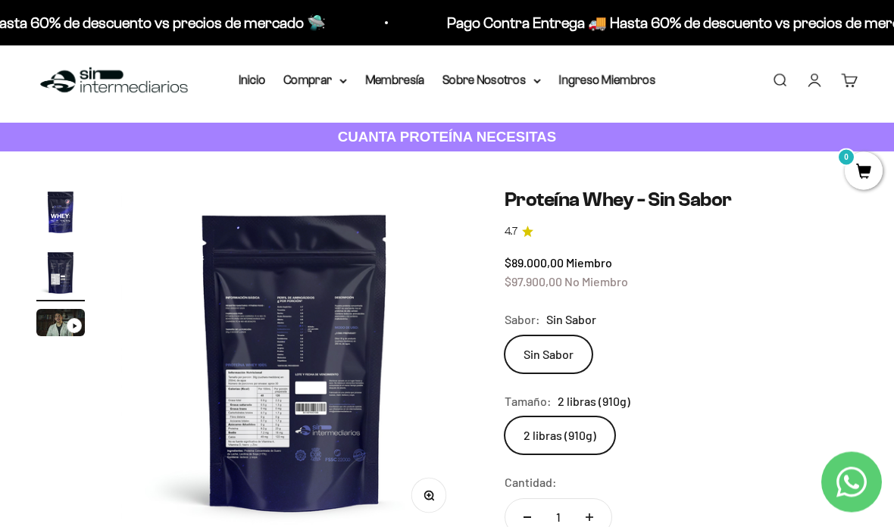
scroll to position [0, 0]
